Goal: Task Accomplishment & Management: Use online tool/utility

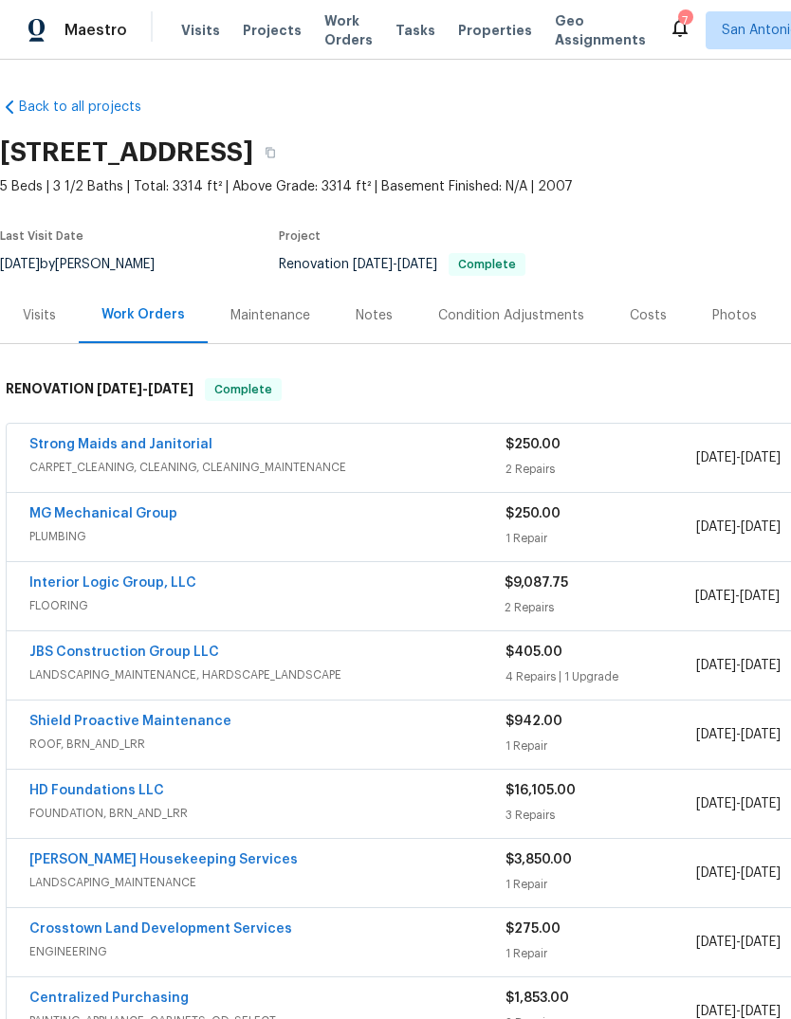
scroll to position [0, -1]
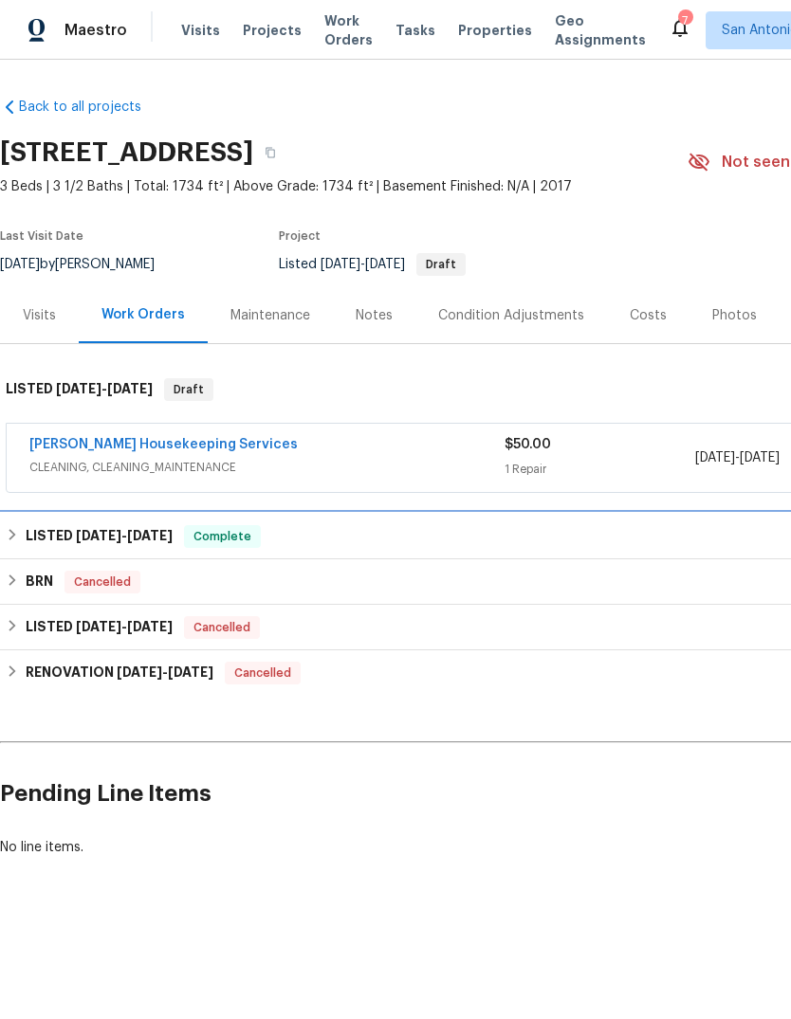
click at [12, 541] on icon at bounding box center [12, 534] width 13 height 13
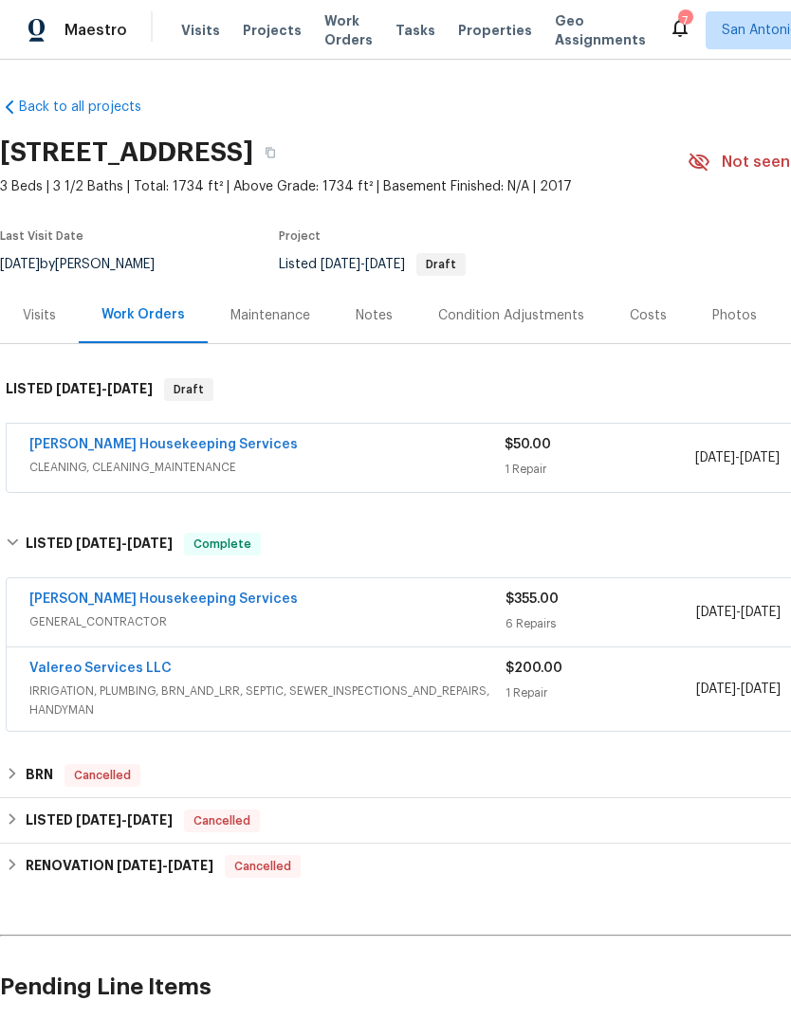
click at [179, 603] on link "[PERSON_NAME] Housekeeping Services" at bounding box center [163, 599] width 268 height 13
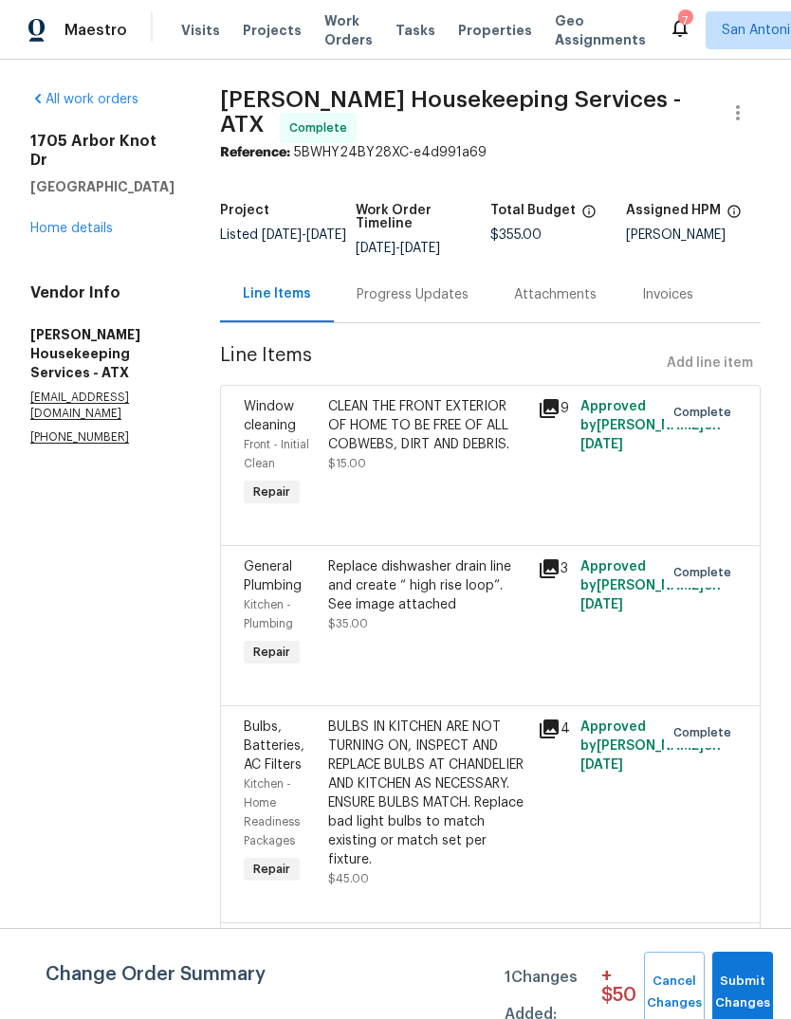
click at [107, 222] on link "Home details" at bounding box center [71, 228] width 82 height 13
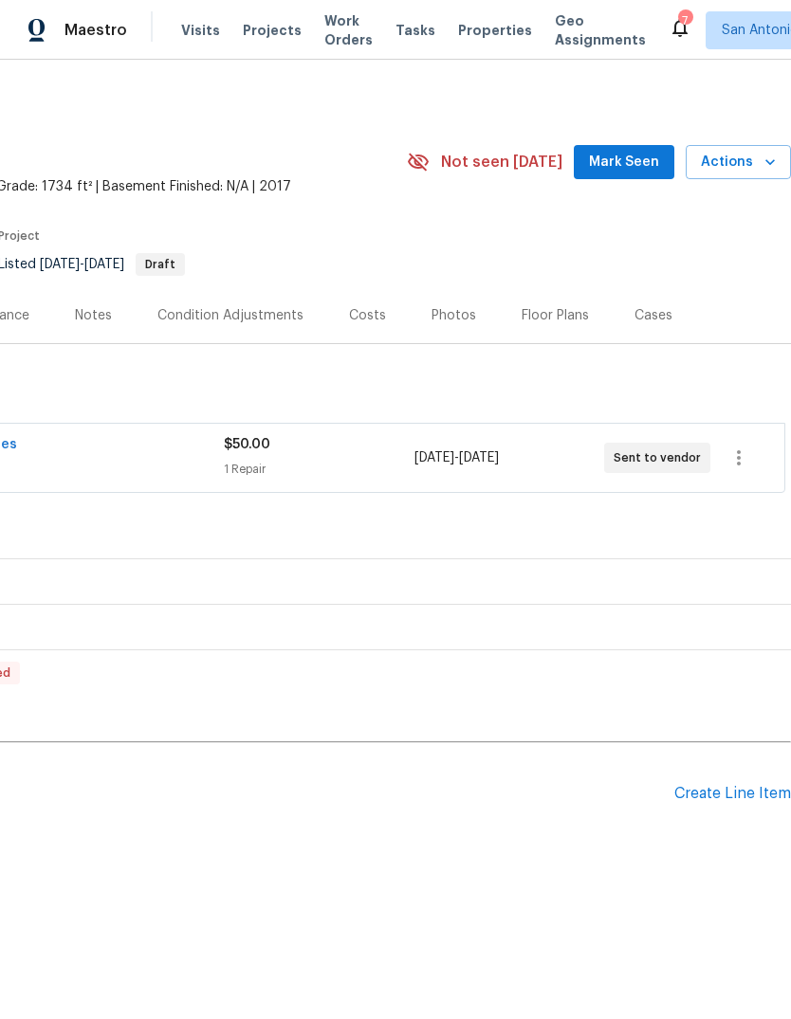
scroll to position [0, 281]
click at [720, 800] on div "Create Line Item" at bounding box center [732, 794] width 117 height 18
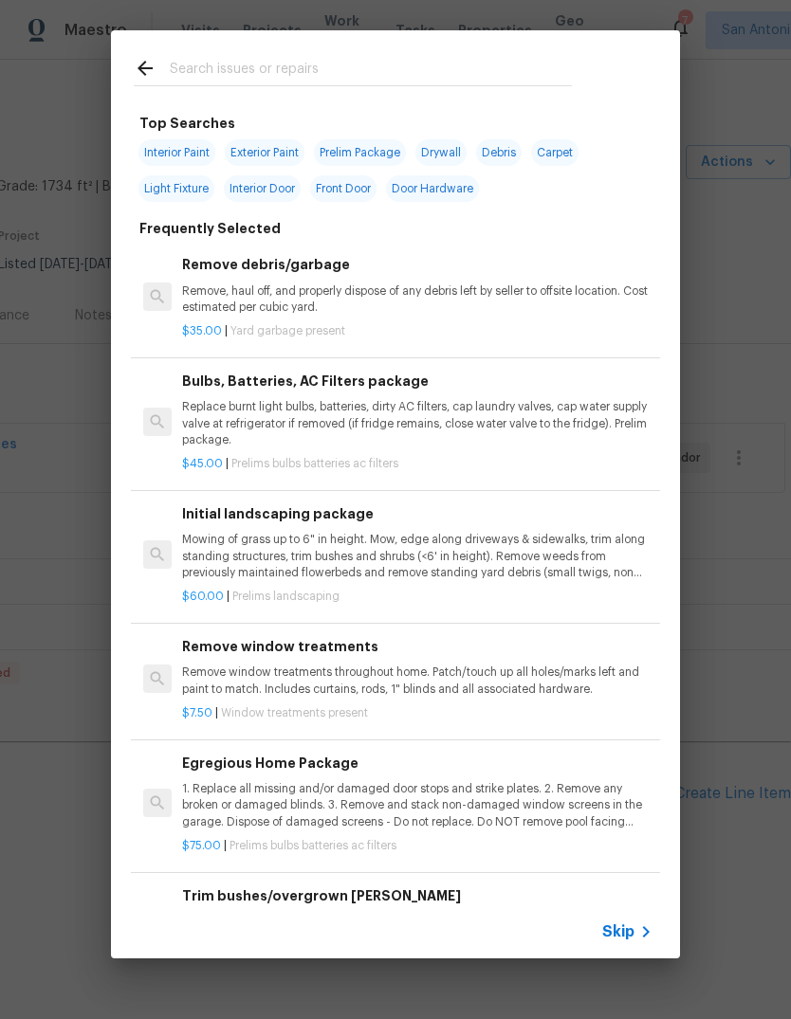
click at [247, 72] on input "text" at bounding box center [371, 71] width 402 height 28
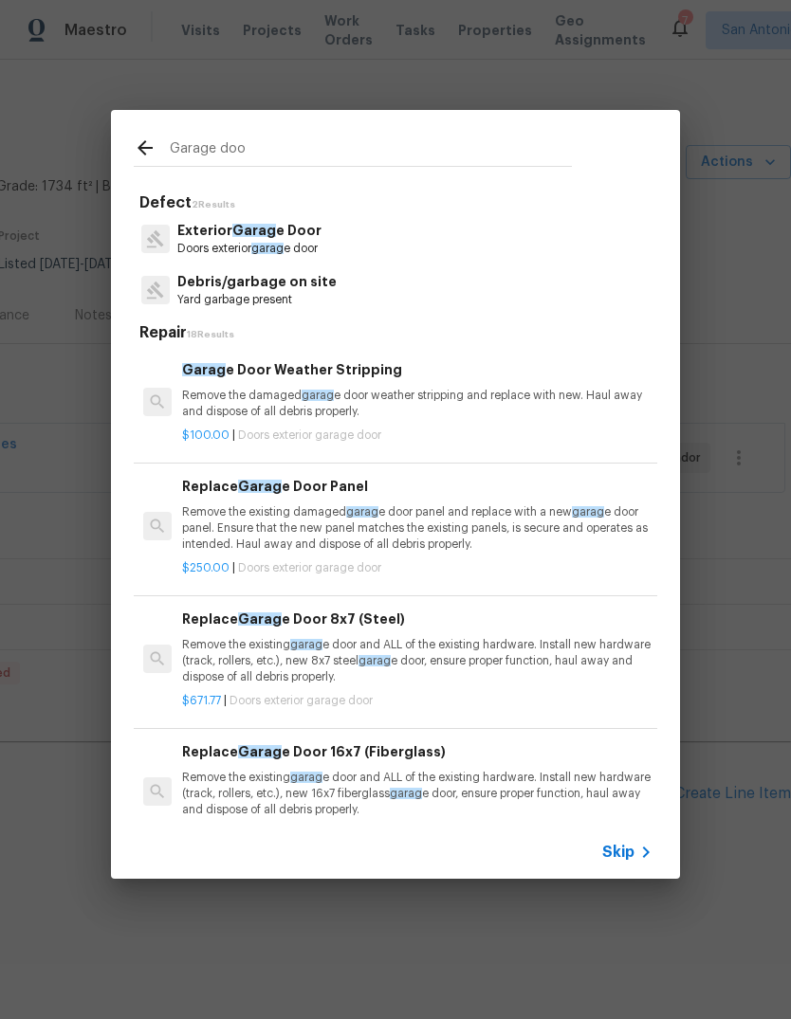
type input "Garage door"
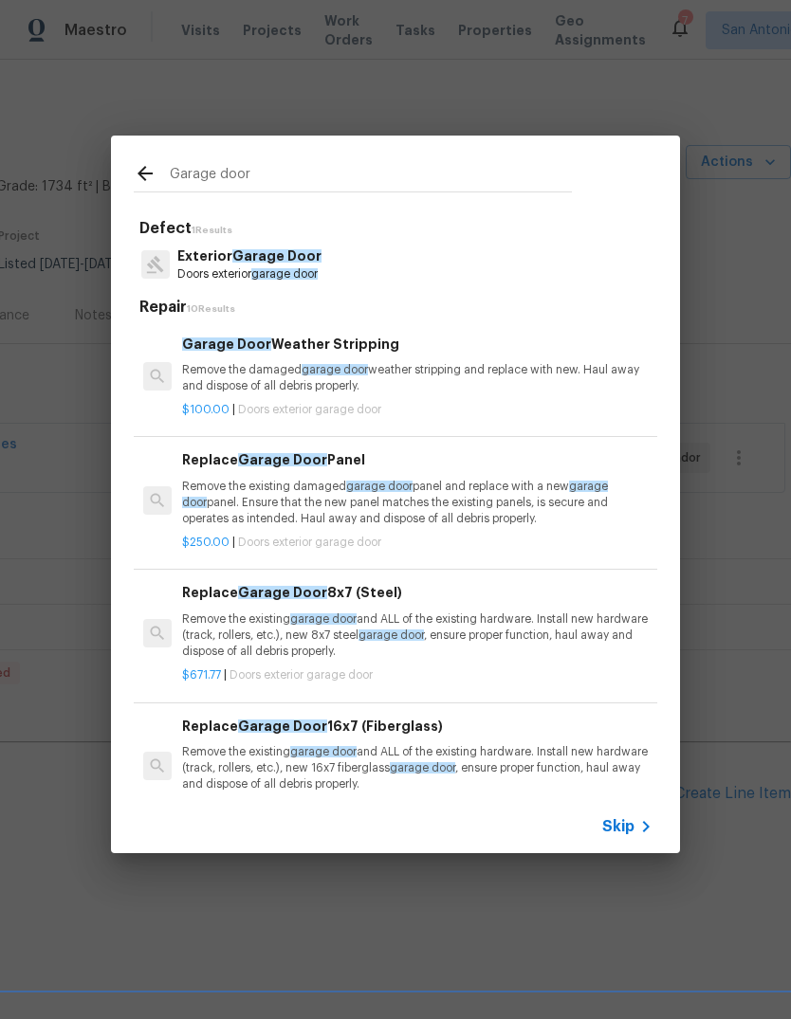
click at [302, 275] on span "garage door" at bounding box center [284, 273] width 66 height 11
click at [302, 275] on div "Defect 1 Results Exterior Garage Door Doors exterior garage door Repair 10 Resu…" at bounding box center [395, 506] width 523 height 574
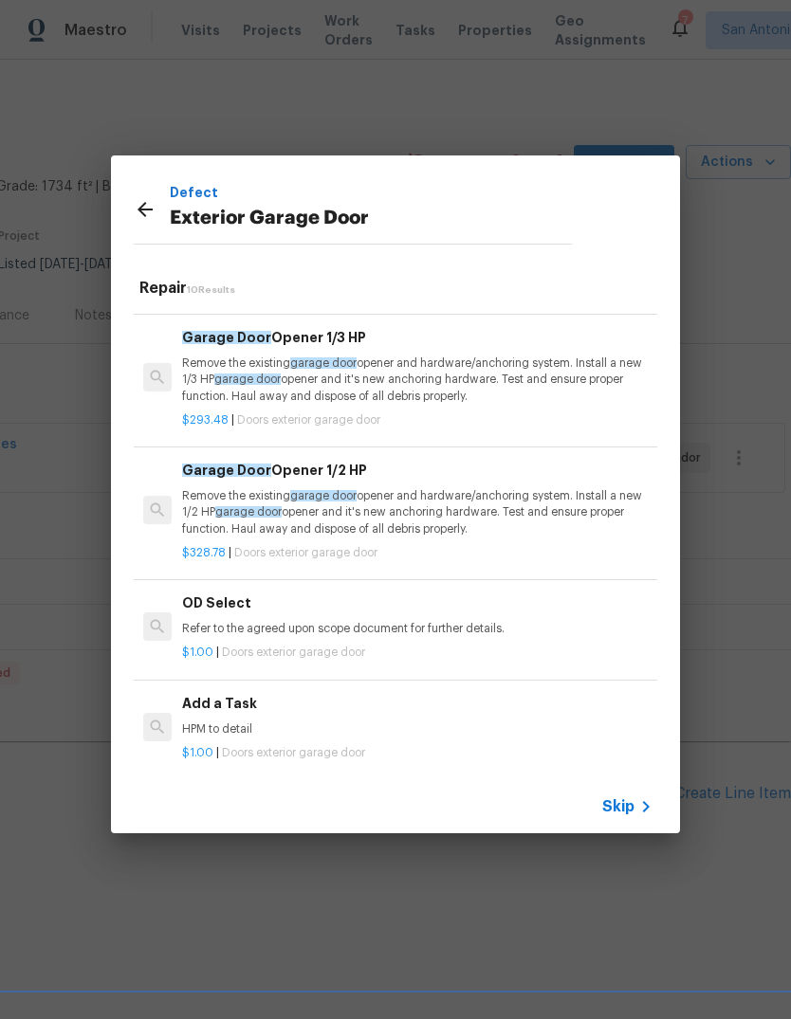
scroll to position [766, 0]
click at [244, 703] on h6 "Add a Task" at bounding box center [417, 704] width 470 height 21
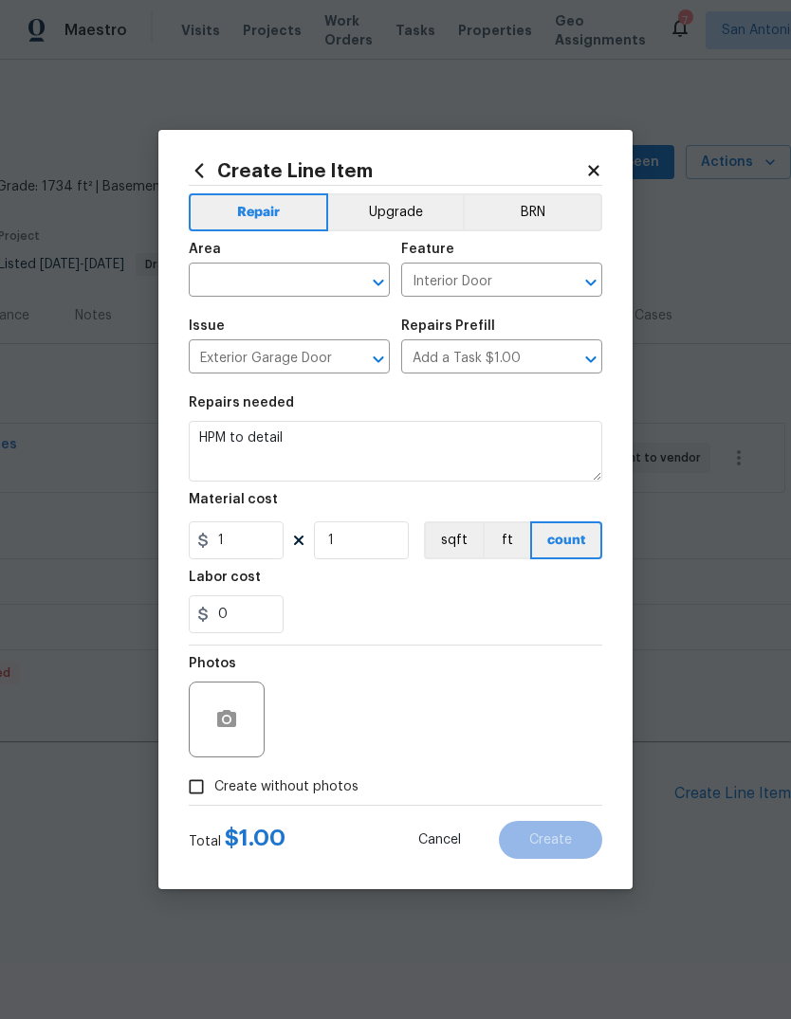
click at [317, 441] on textarea "HPM to detail" at bounding box center [395, 451] width 413 height 61
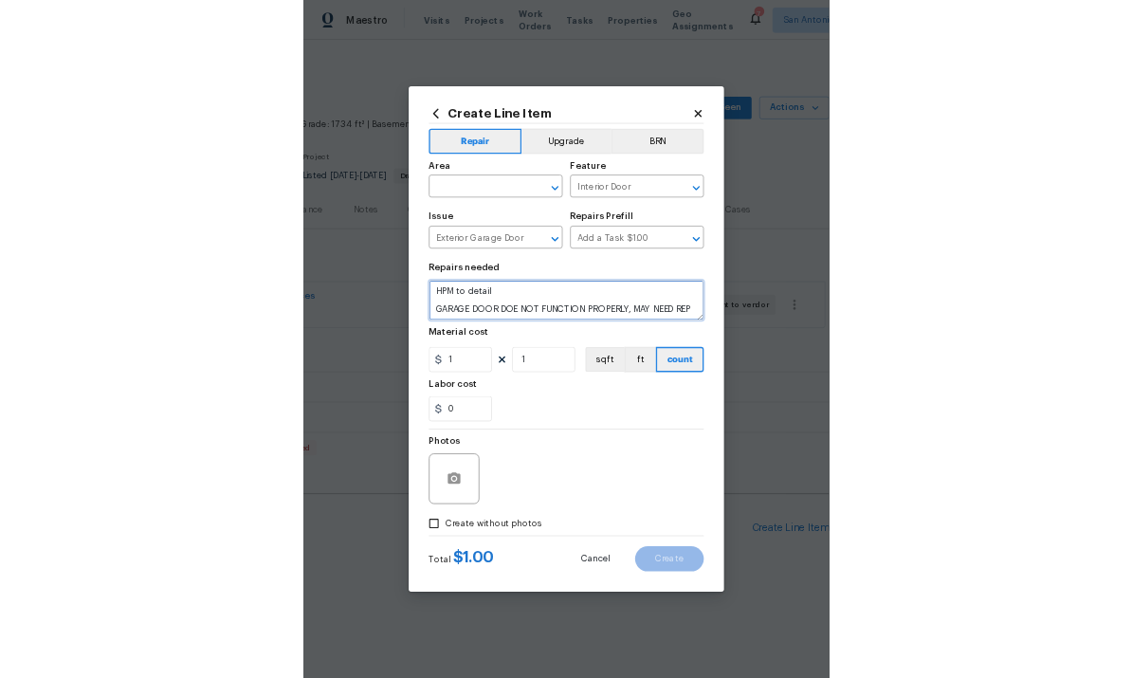
scroll to position [4, 0]
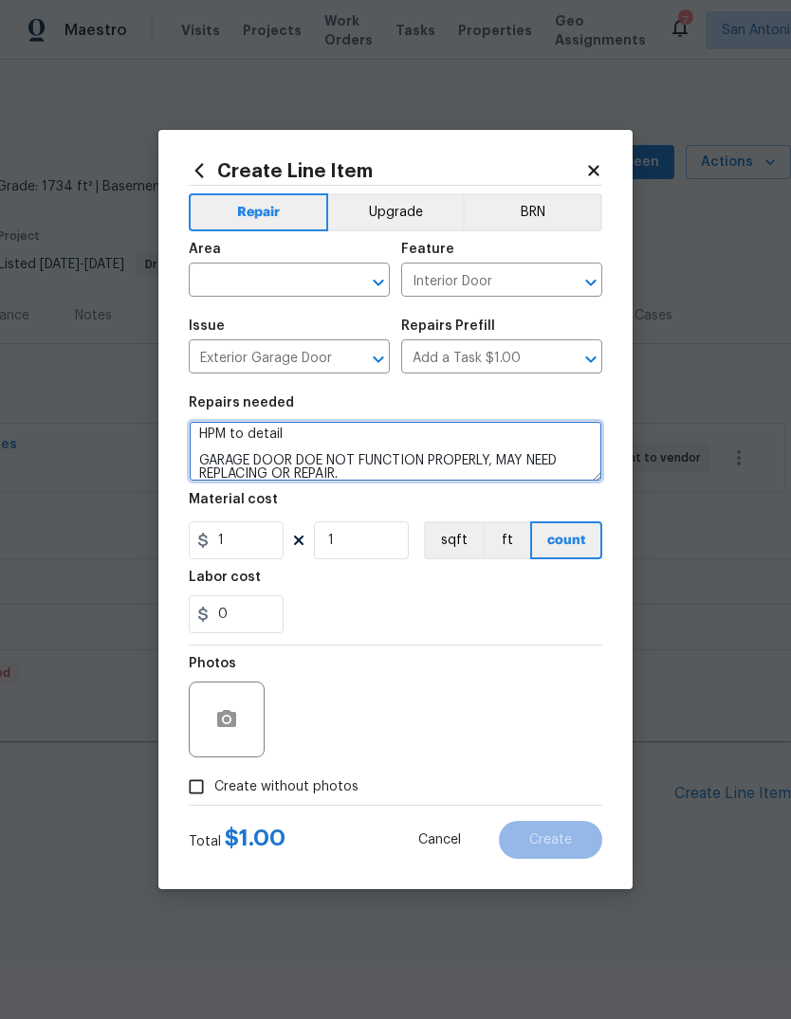
type textarea "HPM to detail GARAGE DOOR DOE NOT FUNCTION PROPERLY, MAY NEED REPLACING OR REPA…"
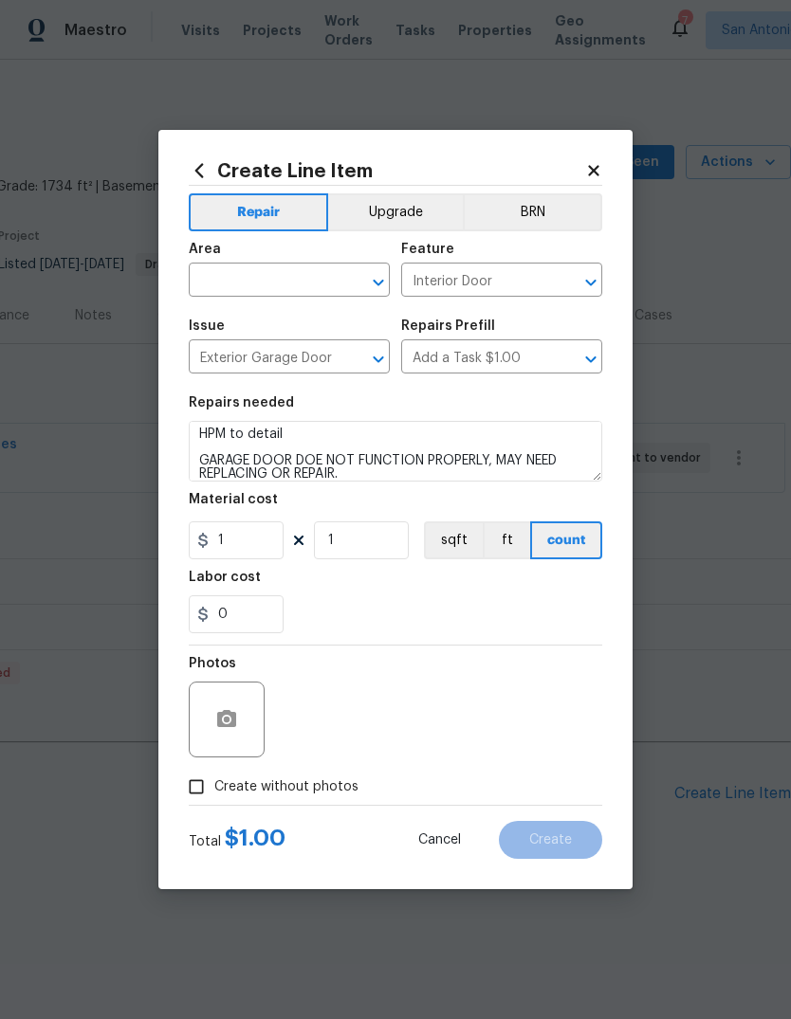
click at [282, 280] on input "text" at bounding box center [263, 281] width 148 height 29
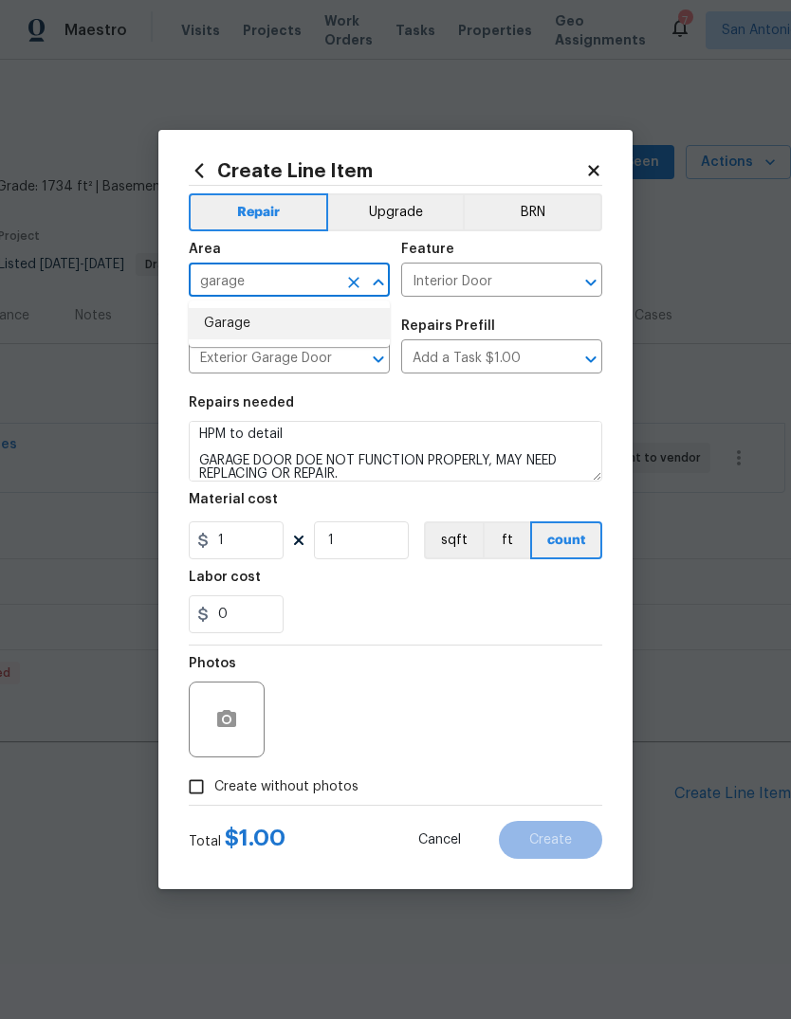
click at [274, 323] on li "Garage" at bounding box center [289, 323] width 201 height 31
type input "Garage"
click at [403, 555] on input "1" at bounding box center [361, 541] width 95 height 38
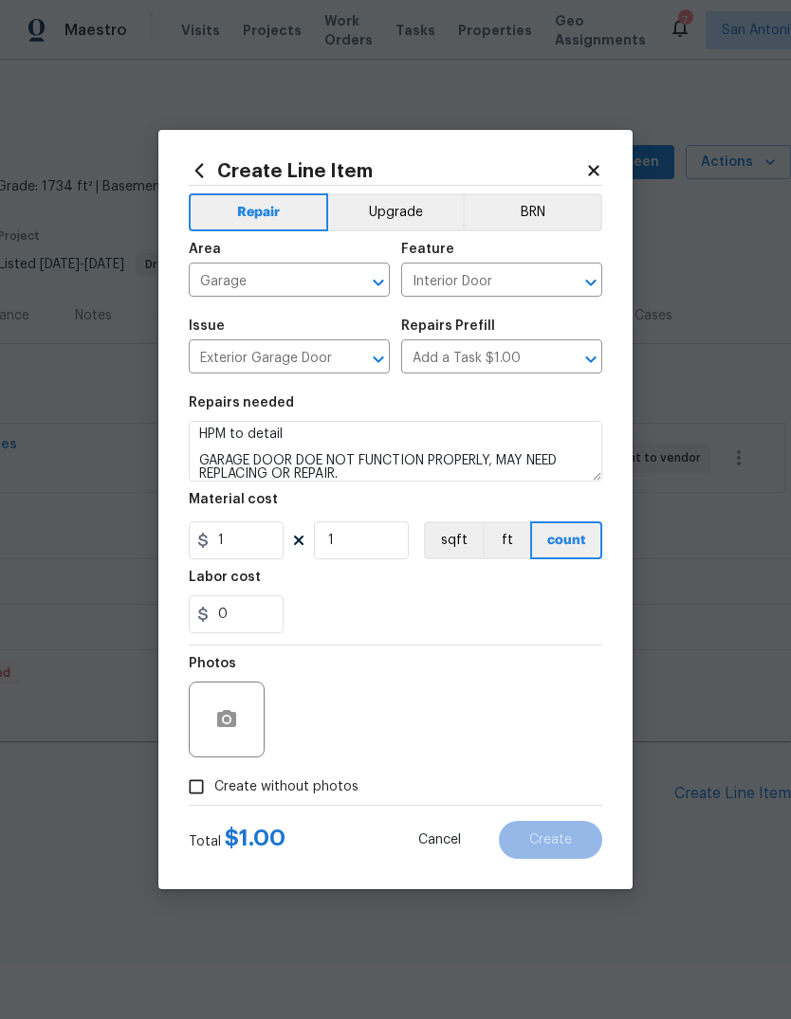
click at [426, 605] on div "0" at bounding box center [395, 615] width 413 height 38
click at [227, 731] on icon "button" at bounding box center [226, 719] width 23 height 23
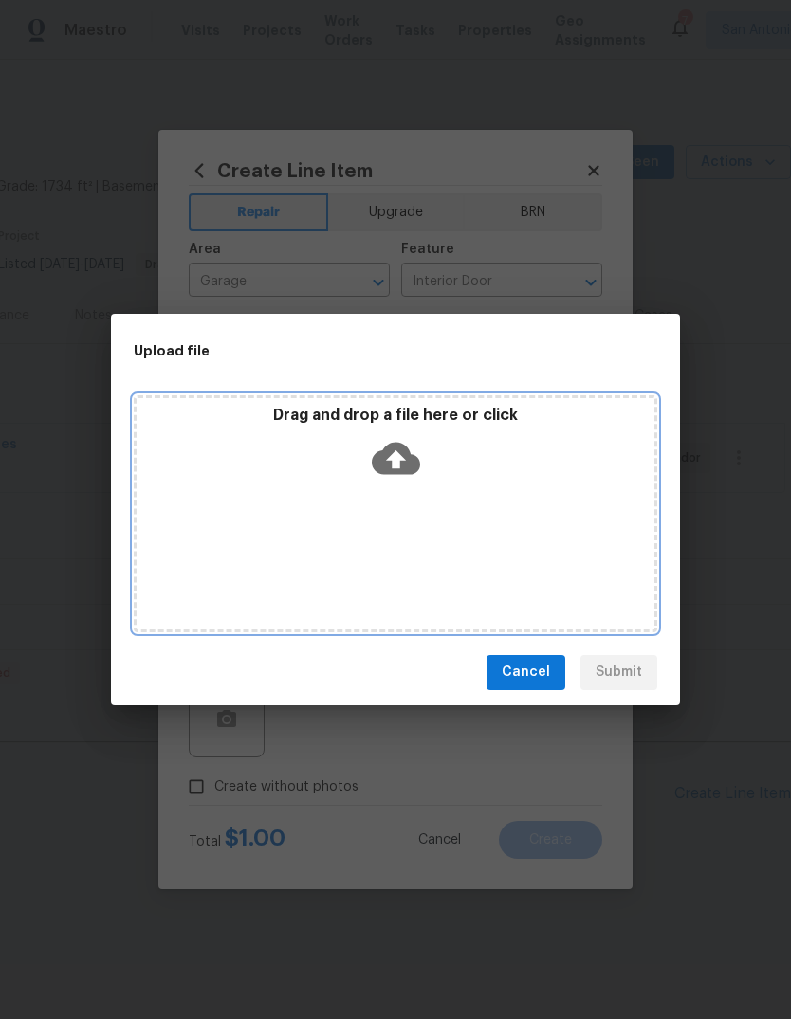
click at [406, 464] on icon at bounding box center [396, 458] width 48 height 32
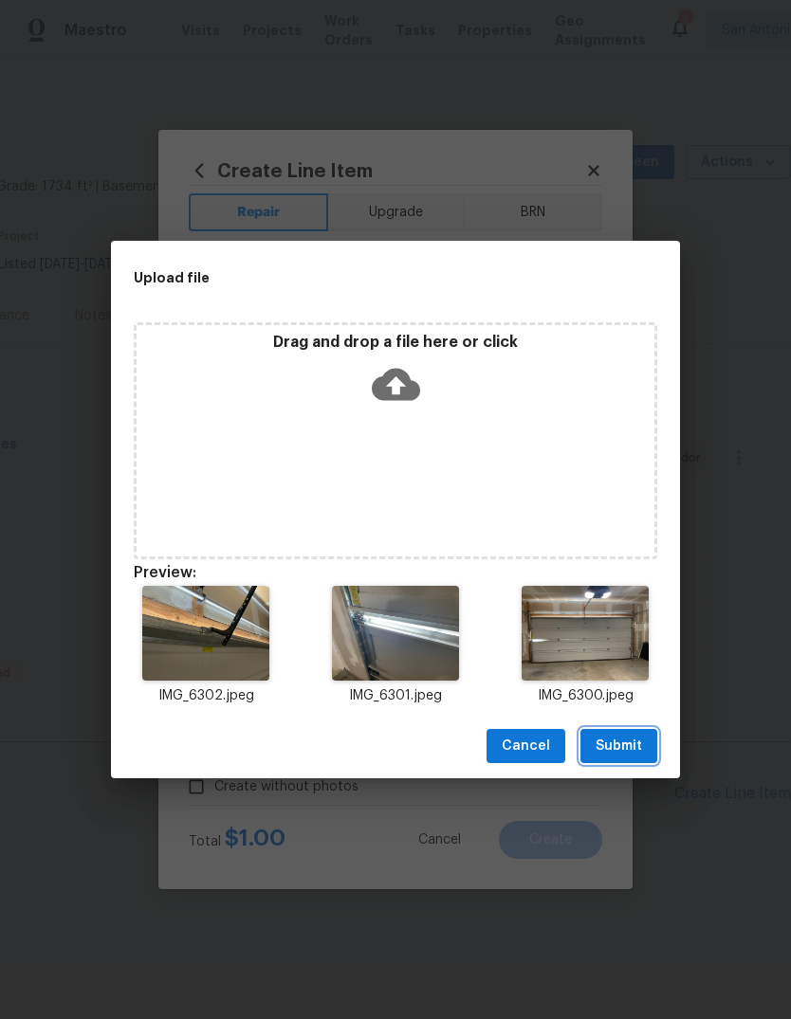
click at [636, 742] on span "Submit" at bounding box center [619, 747] width 46 height 24
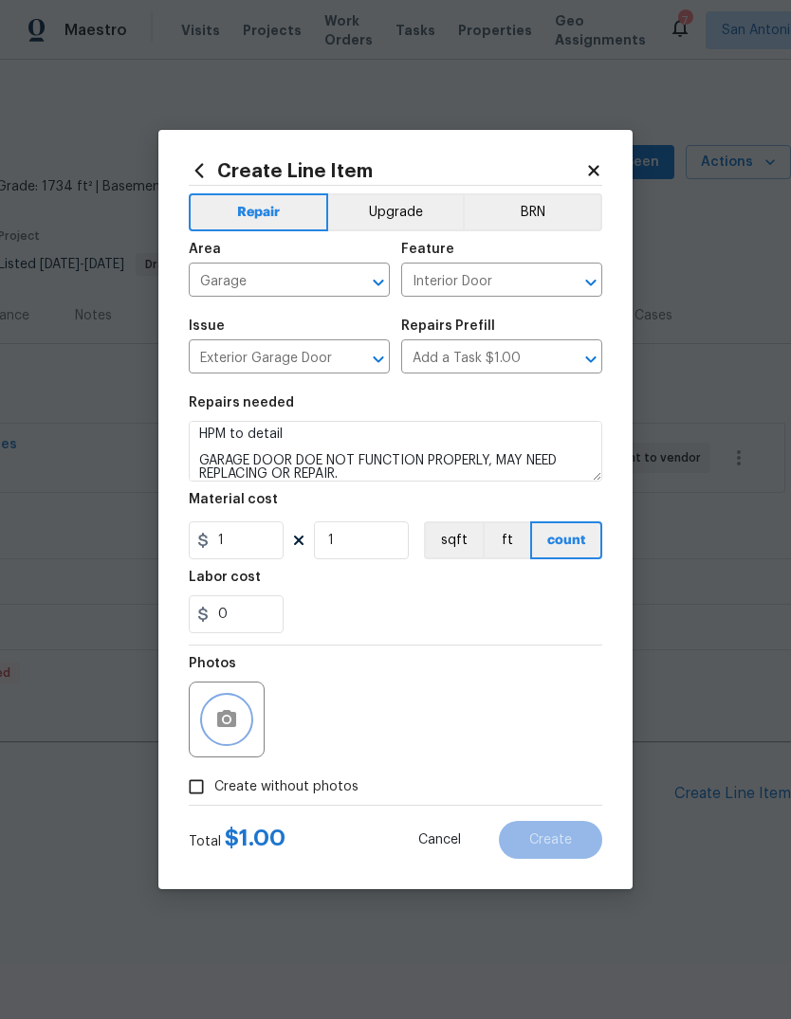
scroll to position [0, 0]
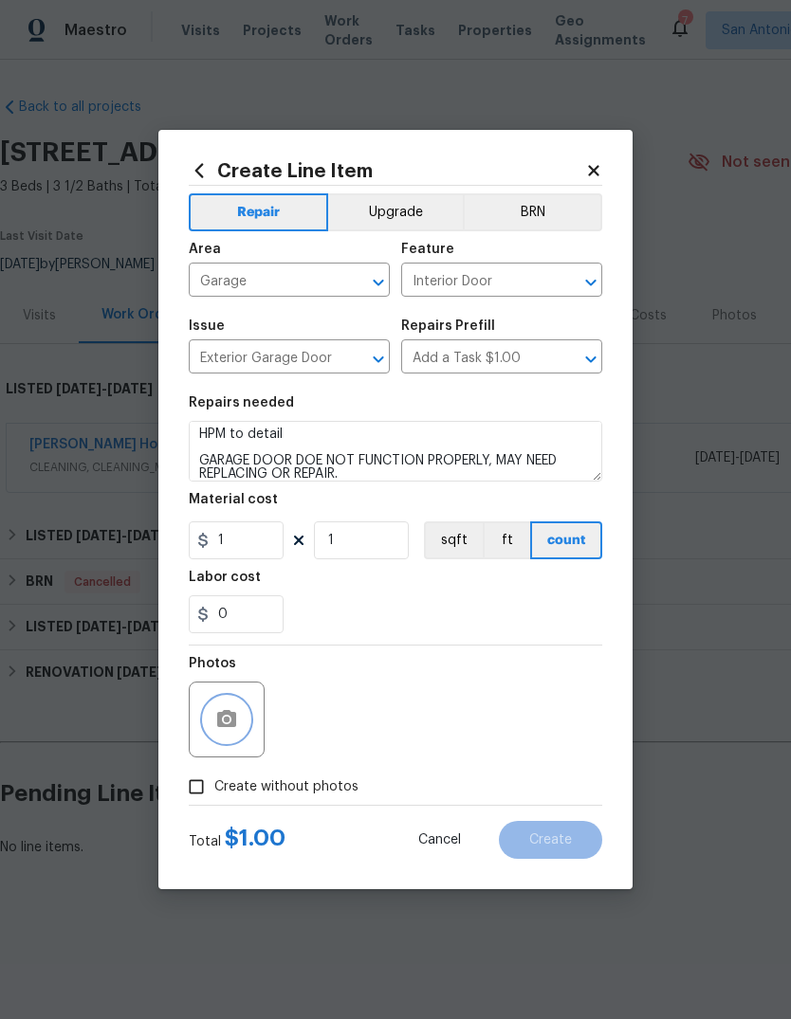
click at [246, 717] on button "button" at bounding box center [227, 720] width 46 height 46
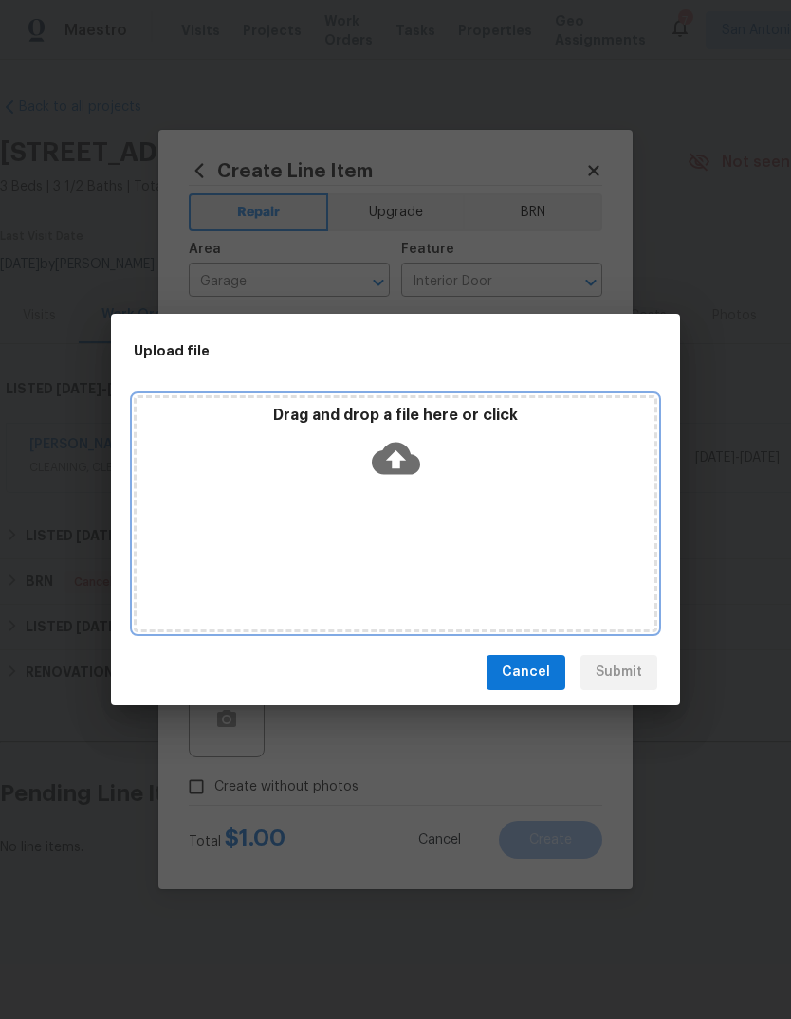
click at [406, 470] on icon at bounding box center [396, 458] width 48 height 32
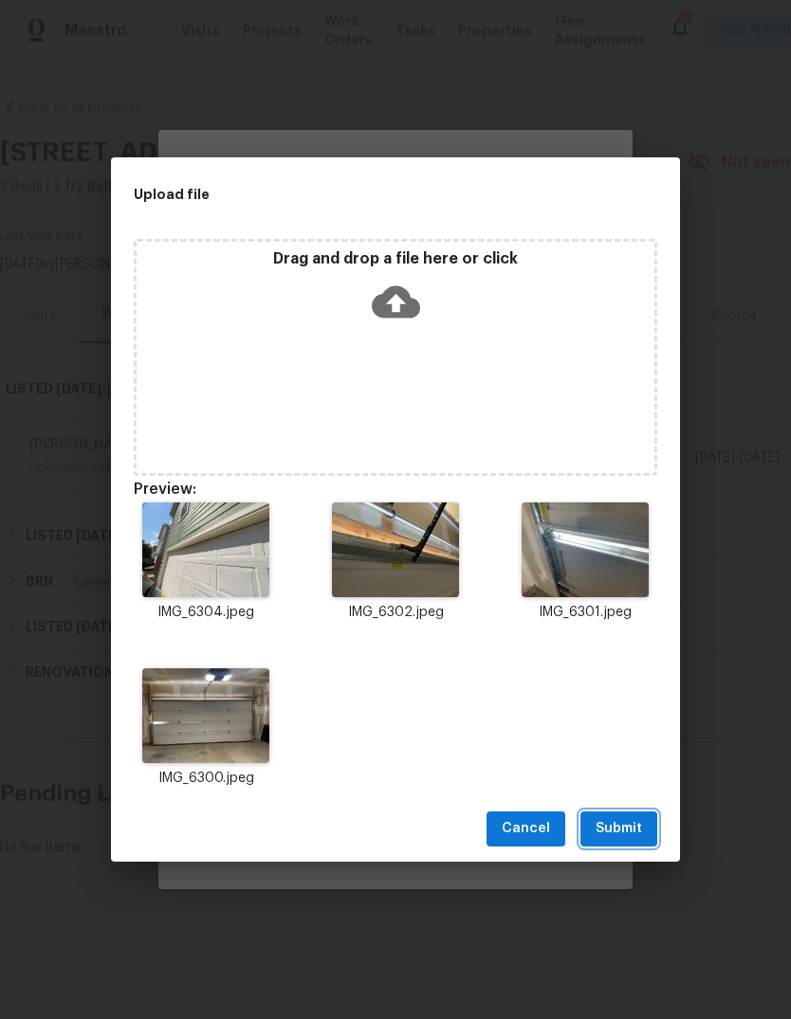
click at [625, 835] on span "Submit" at bounding box center [619, 829] width 46 height 24
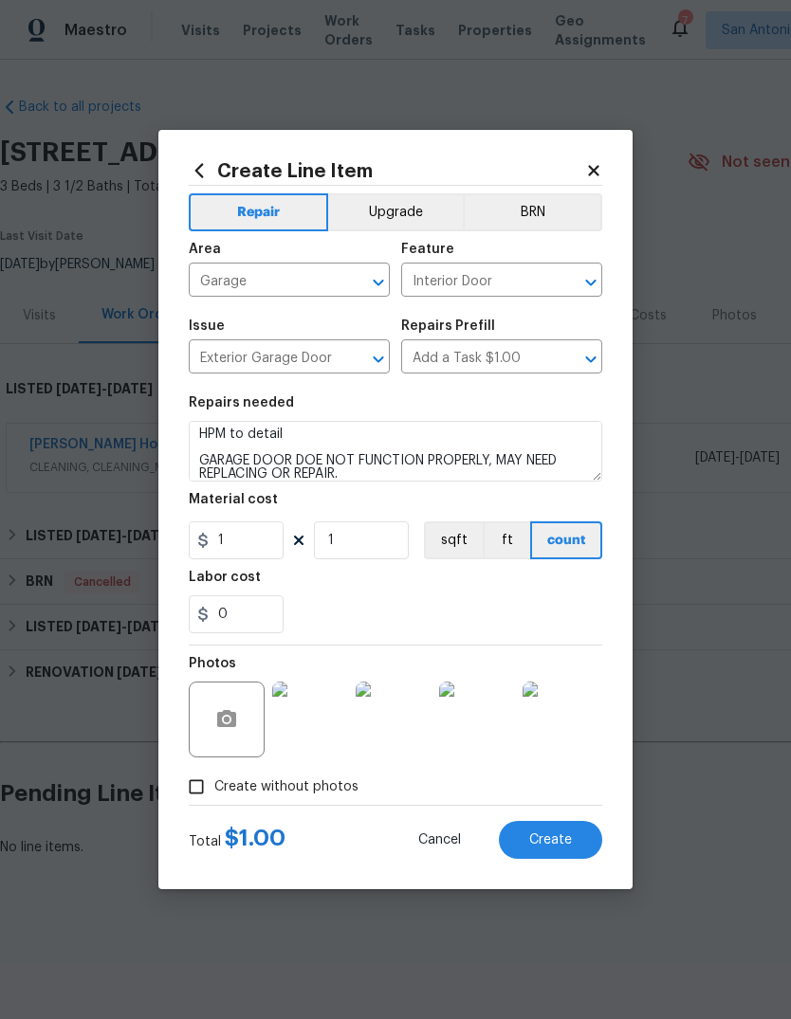
click at [569, 834] on span "Create" at bounding box center [550, 841] width 43 height 14
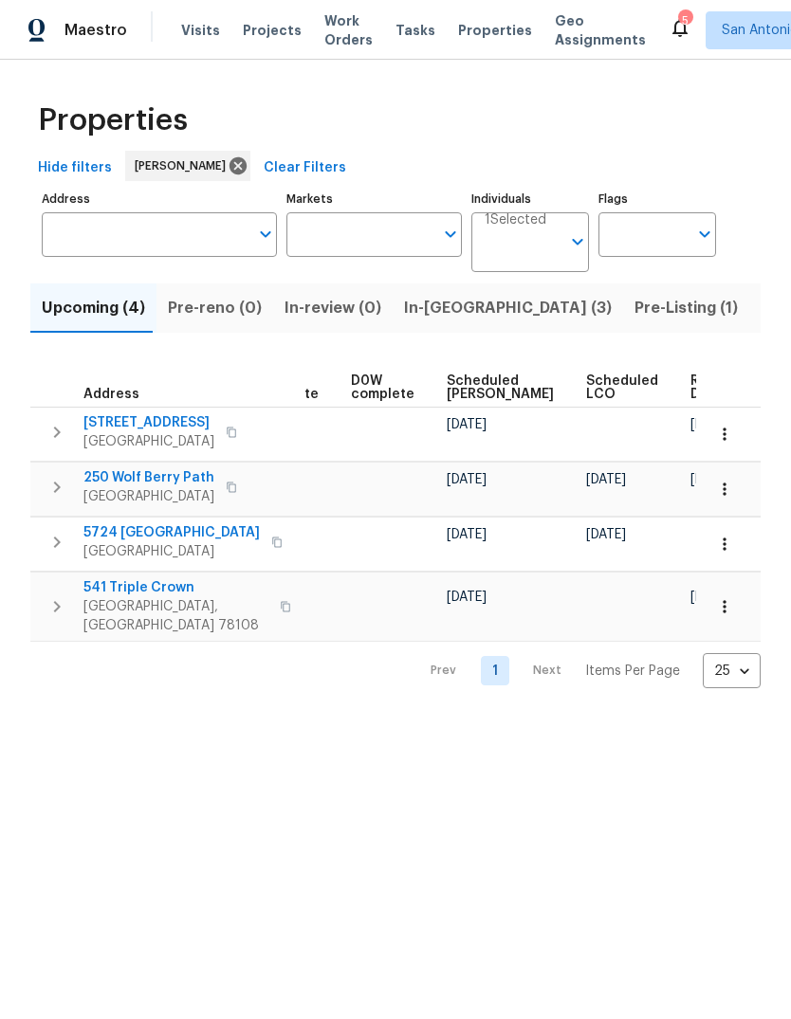
scroll to position [0, 477]
click at [587, 490] on div at bounding box center [631, 498] width 89 height 19
click at [740, 491] on button "button" at bounding box center [725, 489] width 42 height 42
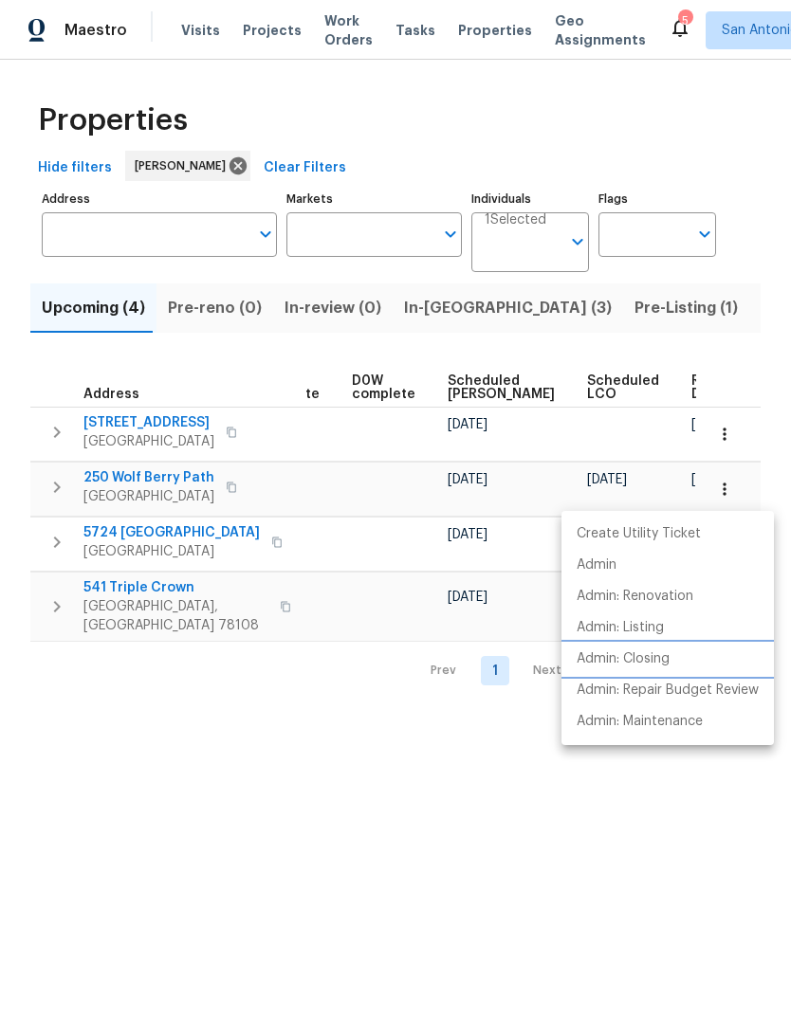
click at [656, 662] on p "Admin: Closing" at bounding box center [623, 660] width 93 height 20
